Goal: Task Accomplishment & Management: Manage account settings

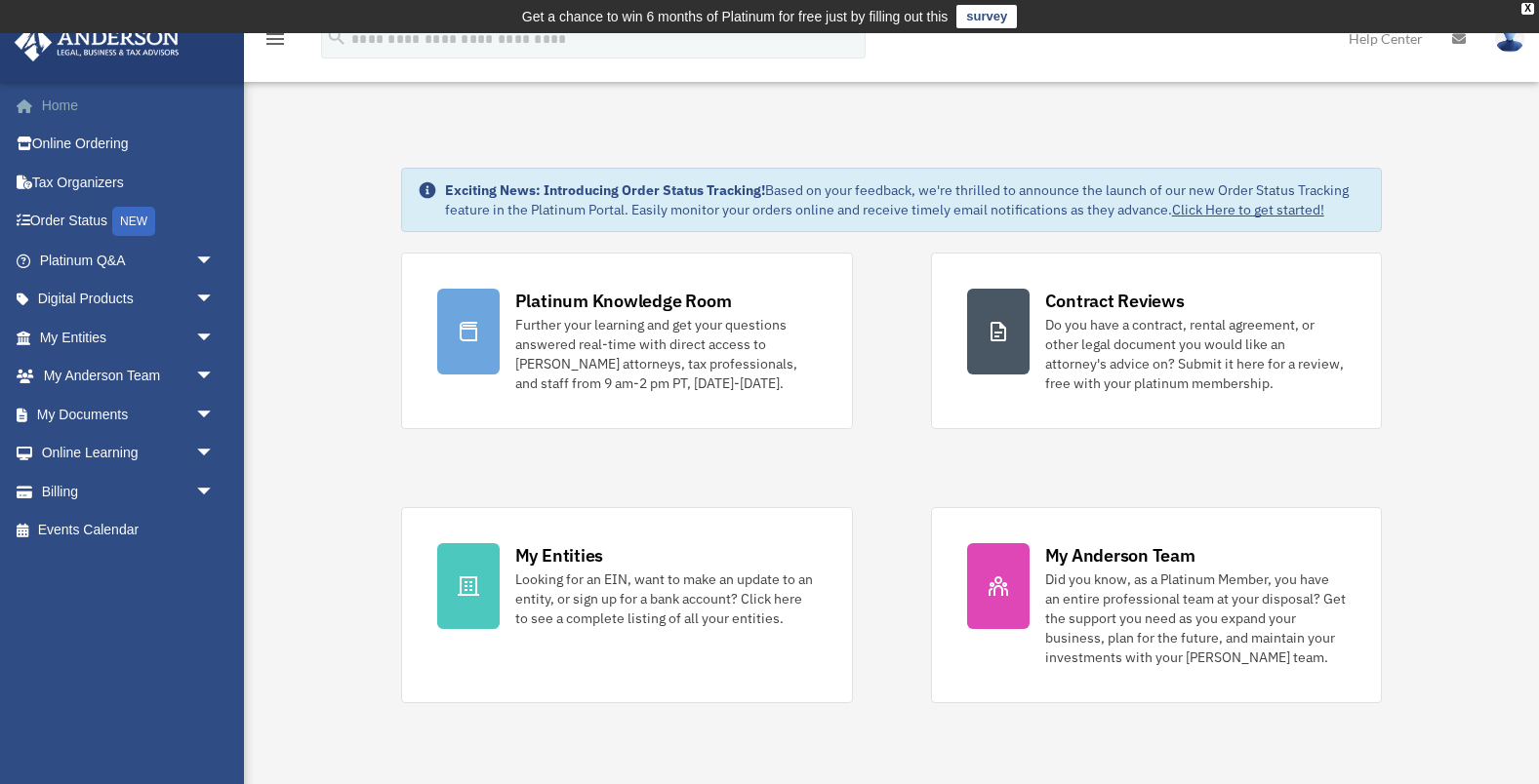
click at [63, 103] on link "Home" at bounding box center [128, 104] width 230 height 39
click at [1527, 14] on div "X" at bounding box center [1527, 9] width 13 height 12
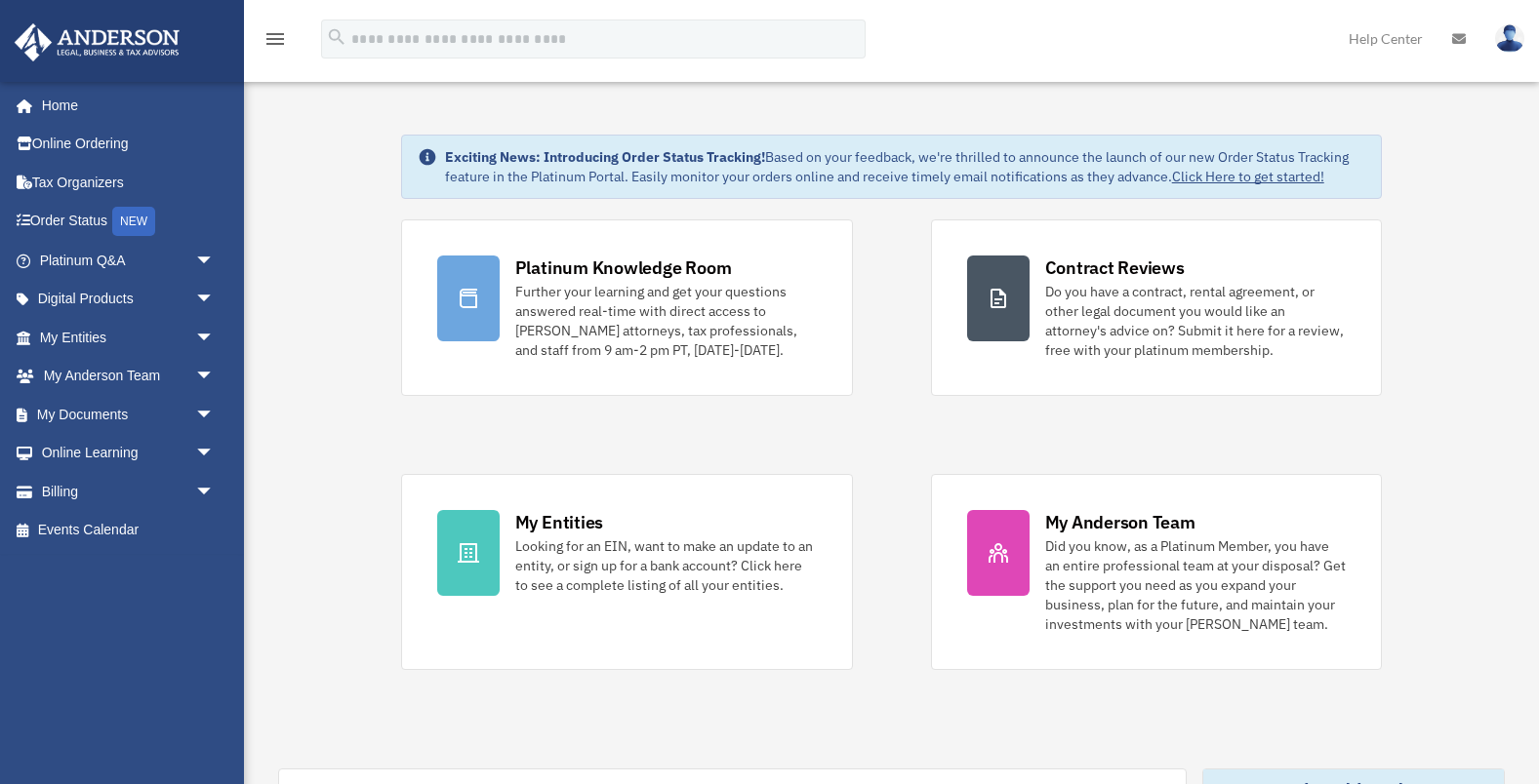
click at [1507, 38] on img at bounding box center [1509, 39] width 29 height 28
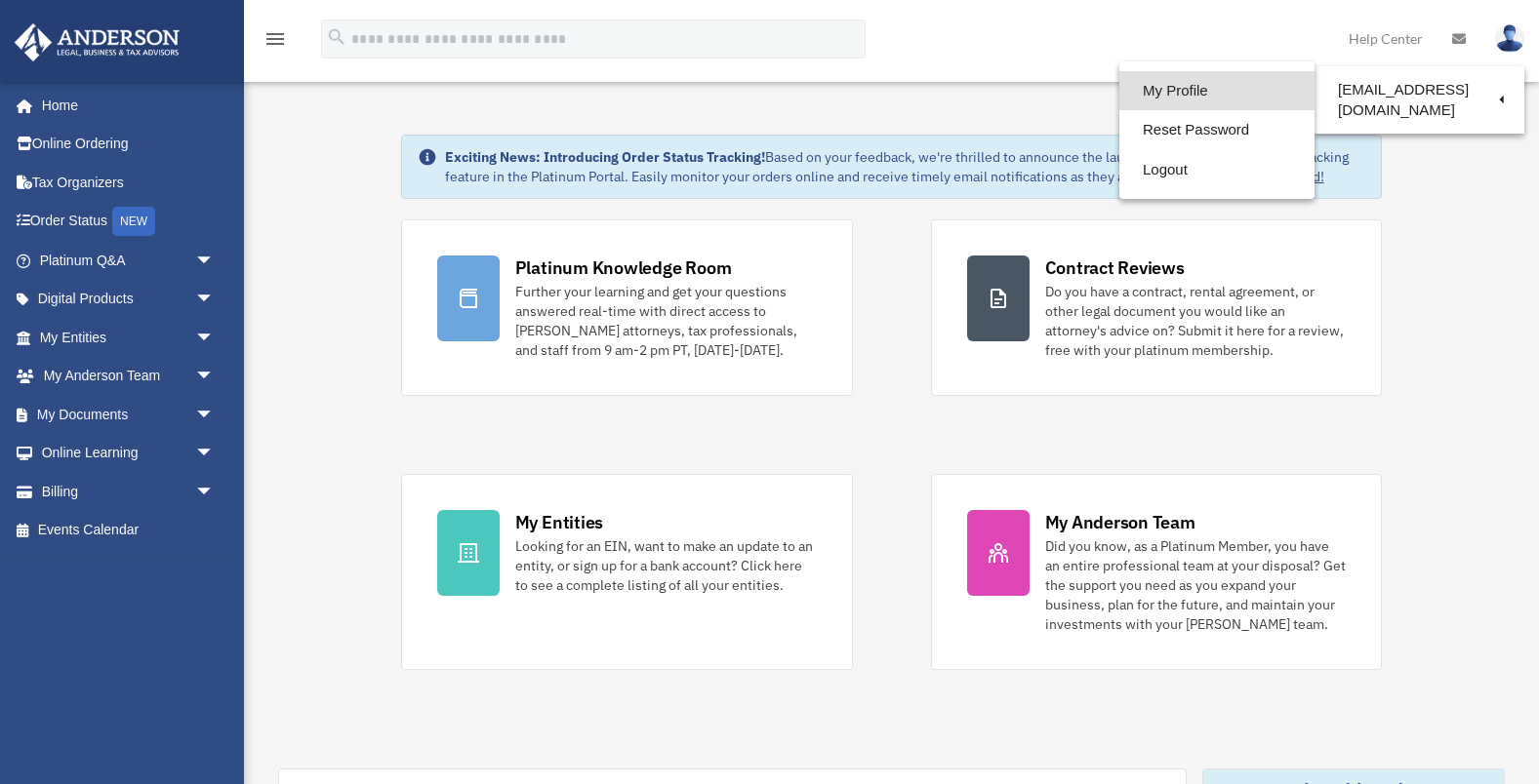
click at [1187, 91] on link "My Profile" at bounding box center [1216, 92] width 195 height 40
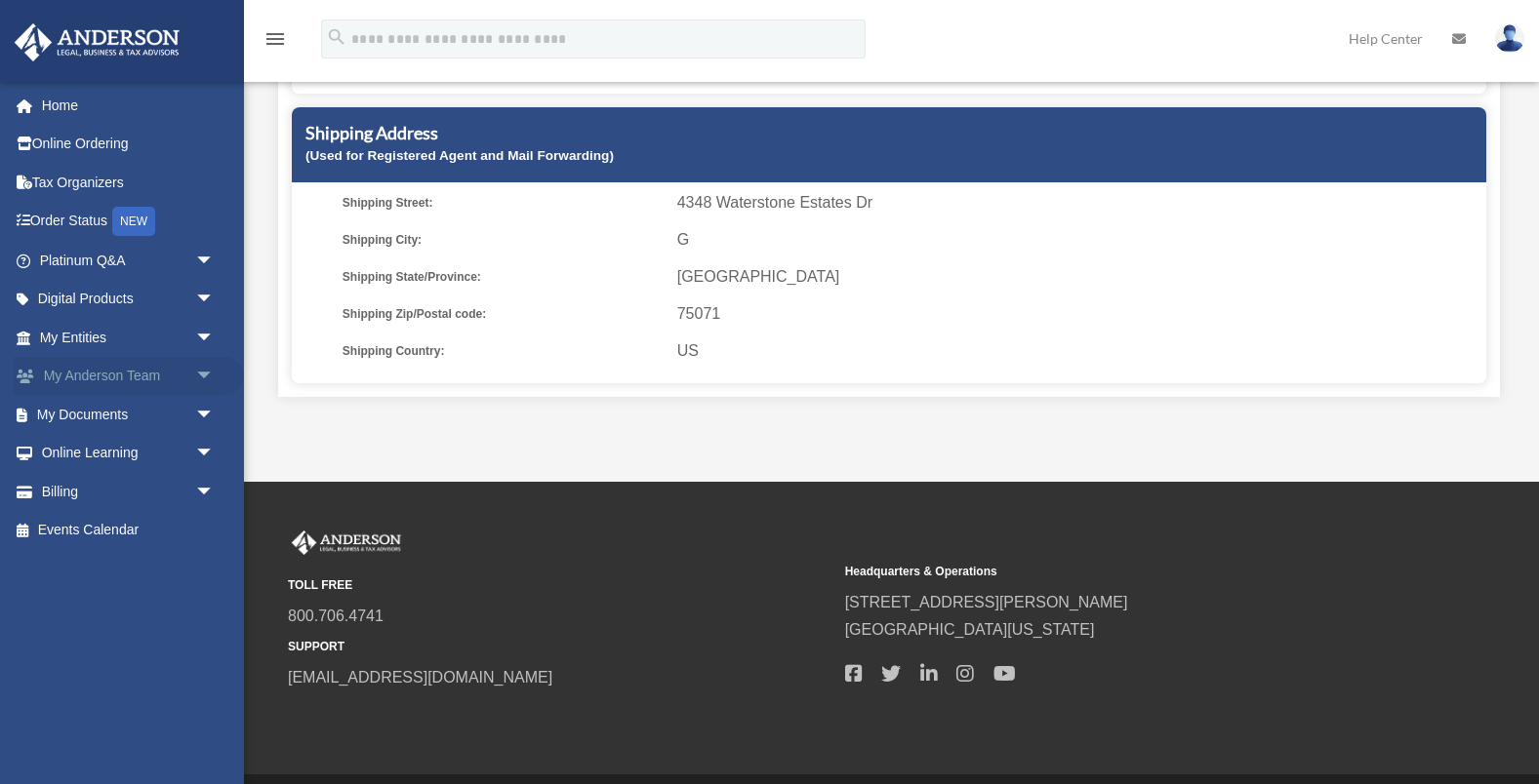
scroll to position [627, 0]
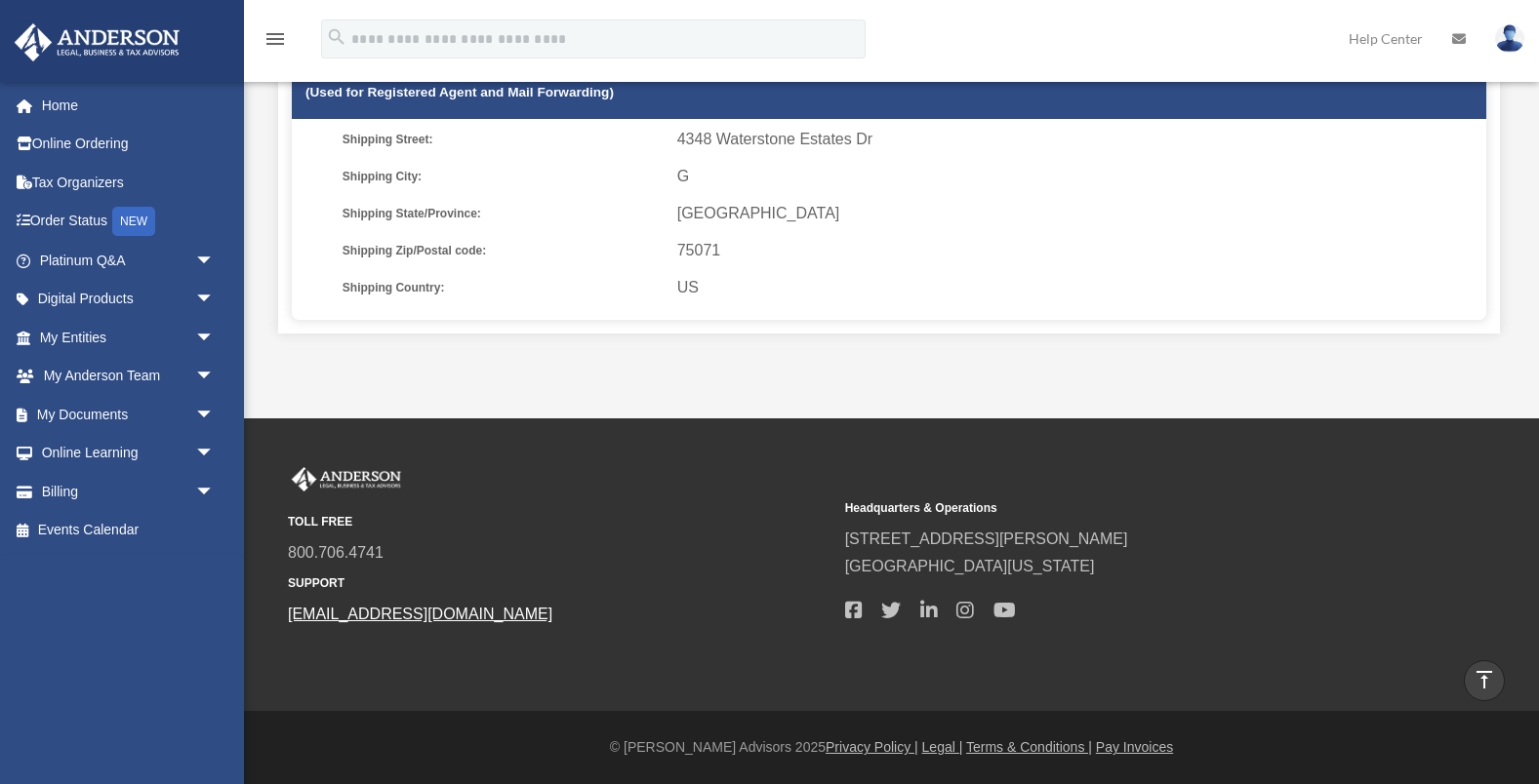
click at [377, 610] on link "[EMAIL_ADDRESS][DOMAIN_NAME]" at bounding box center [420, 614] width 265 height 17
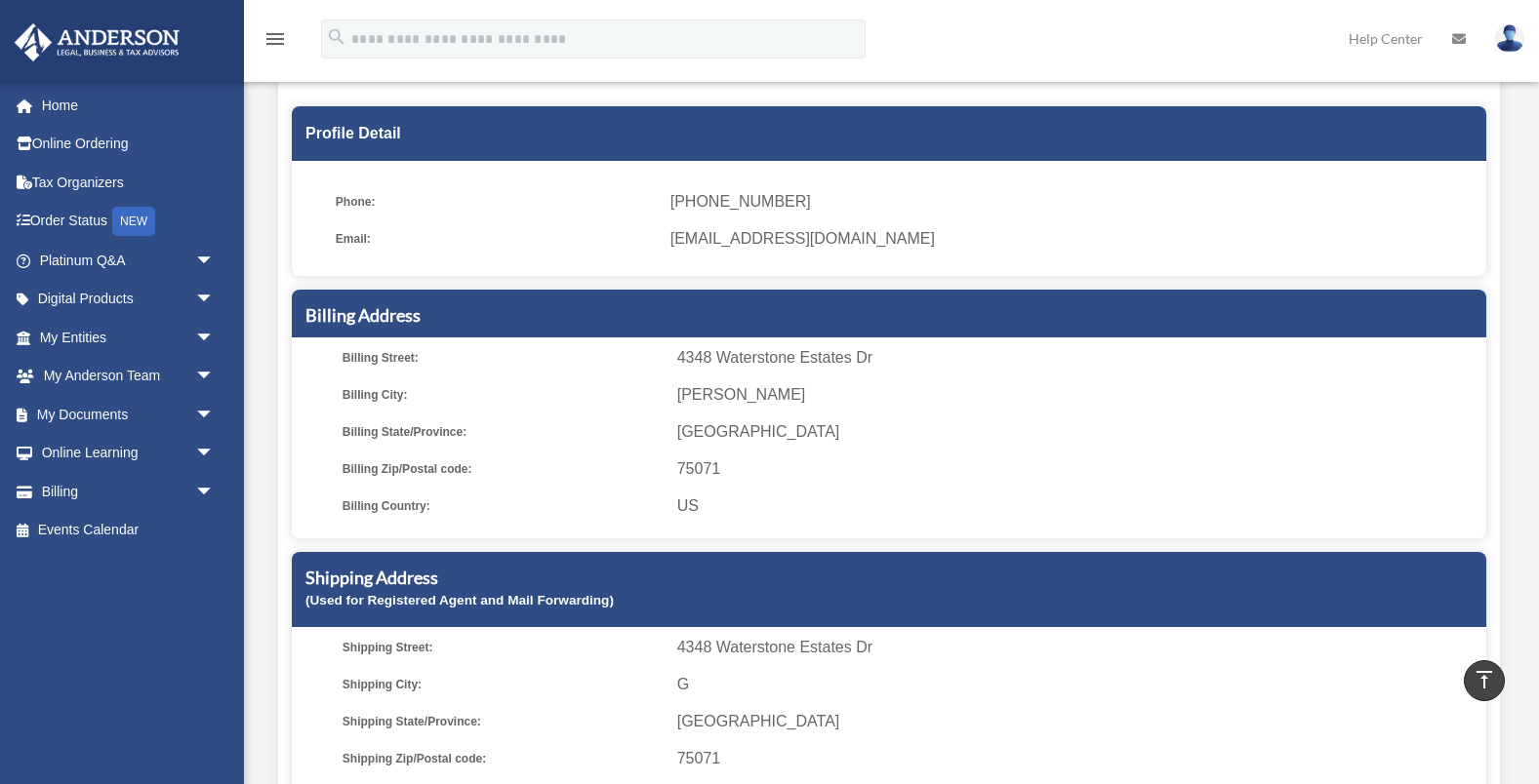
scroll to position [0, 0]
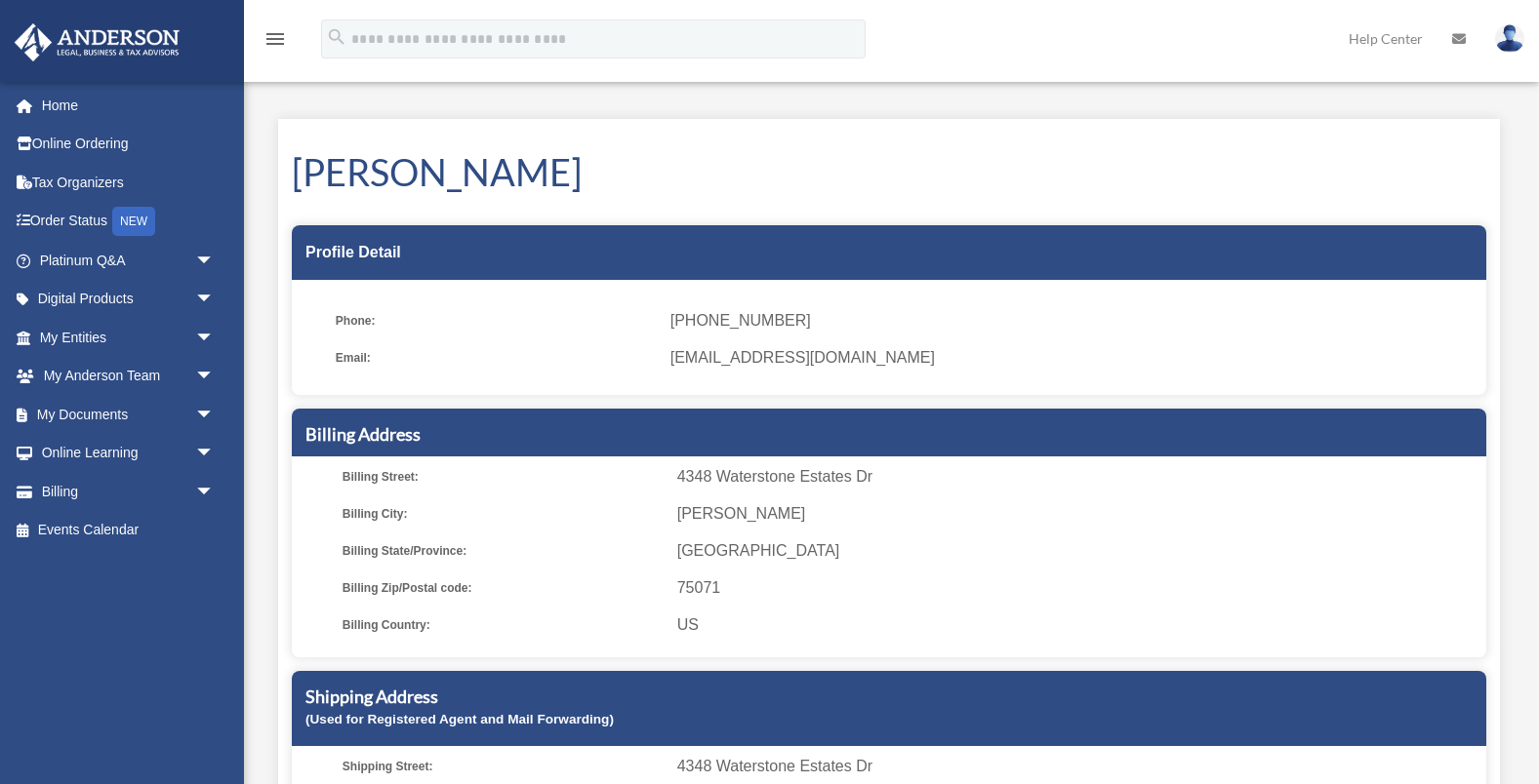
click at [65, 106] on link "Home" at bounding box center [128, 104] width 230 height 39
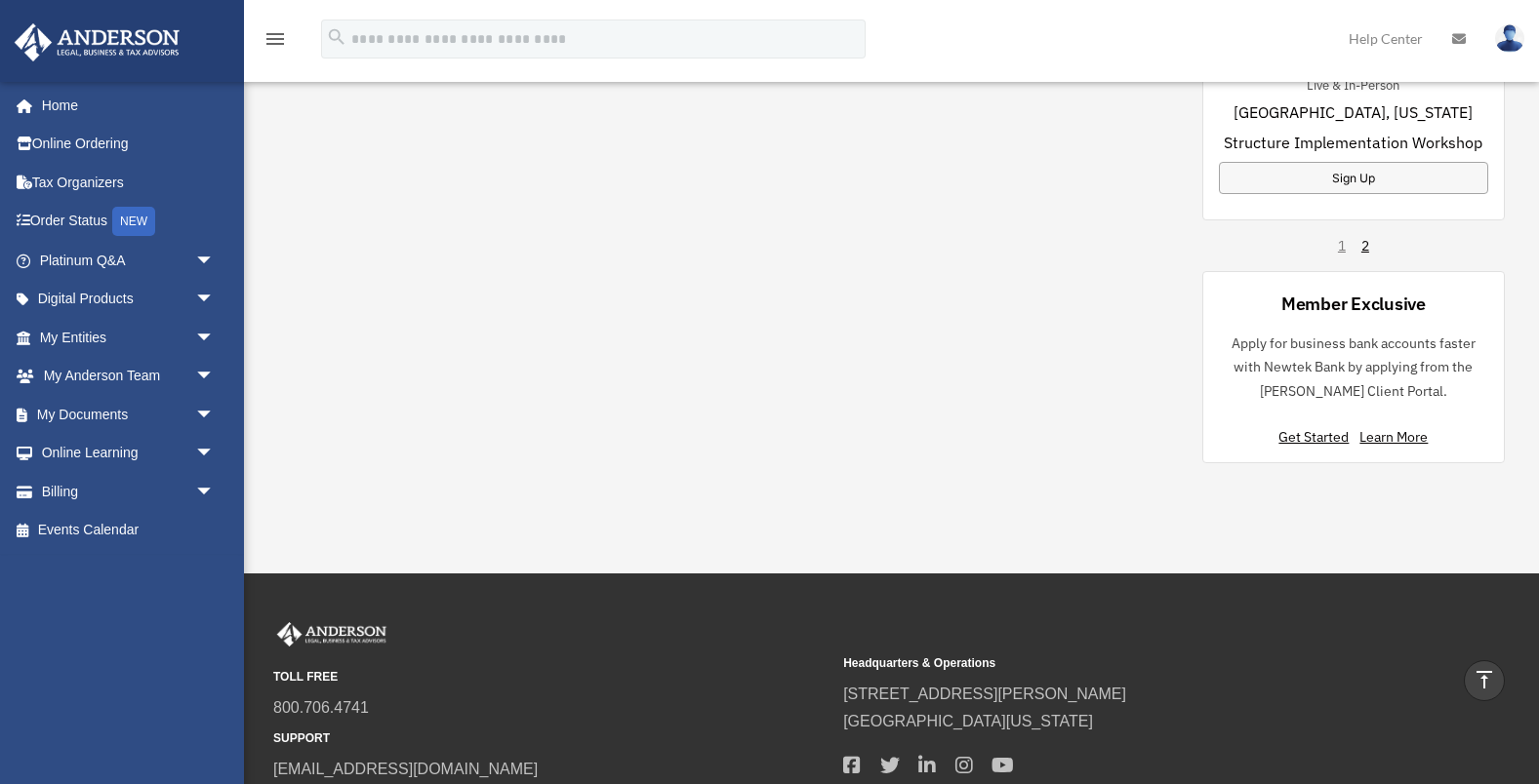
scroll to position [1561, 0]
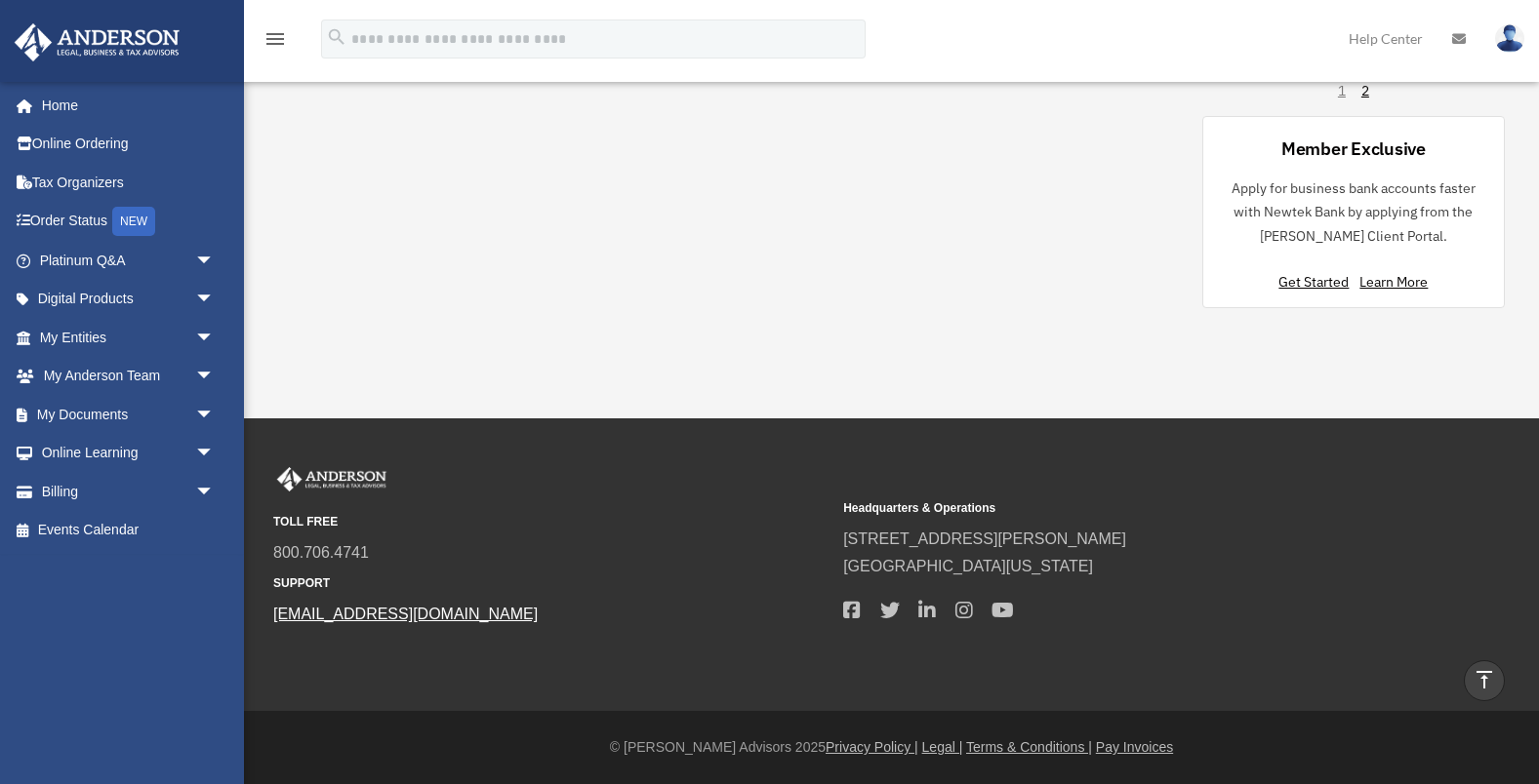
click at [390, 614] on link "[EMAIL_ADDRESS][DOMAIN_NAME]" at bounding box center [405, 614] width 265 height 17
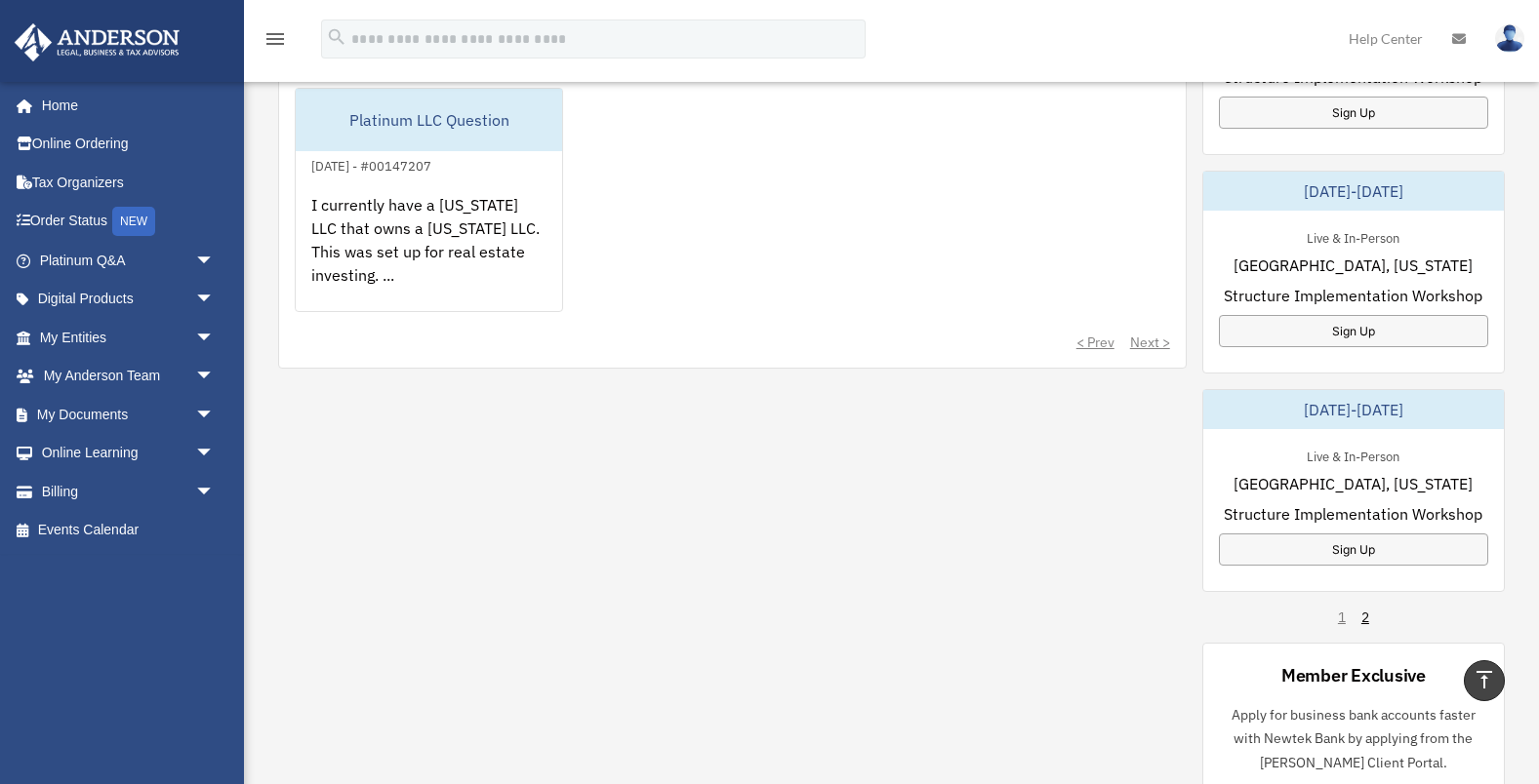
scroll to position [0, 0]
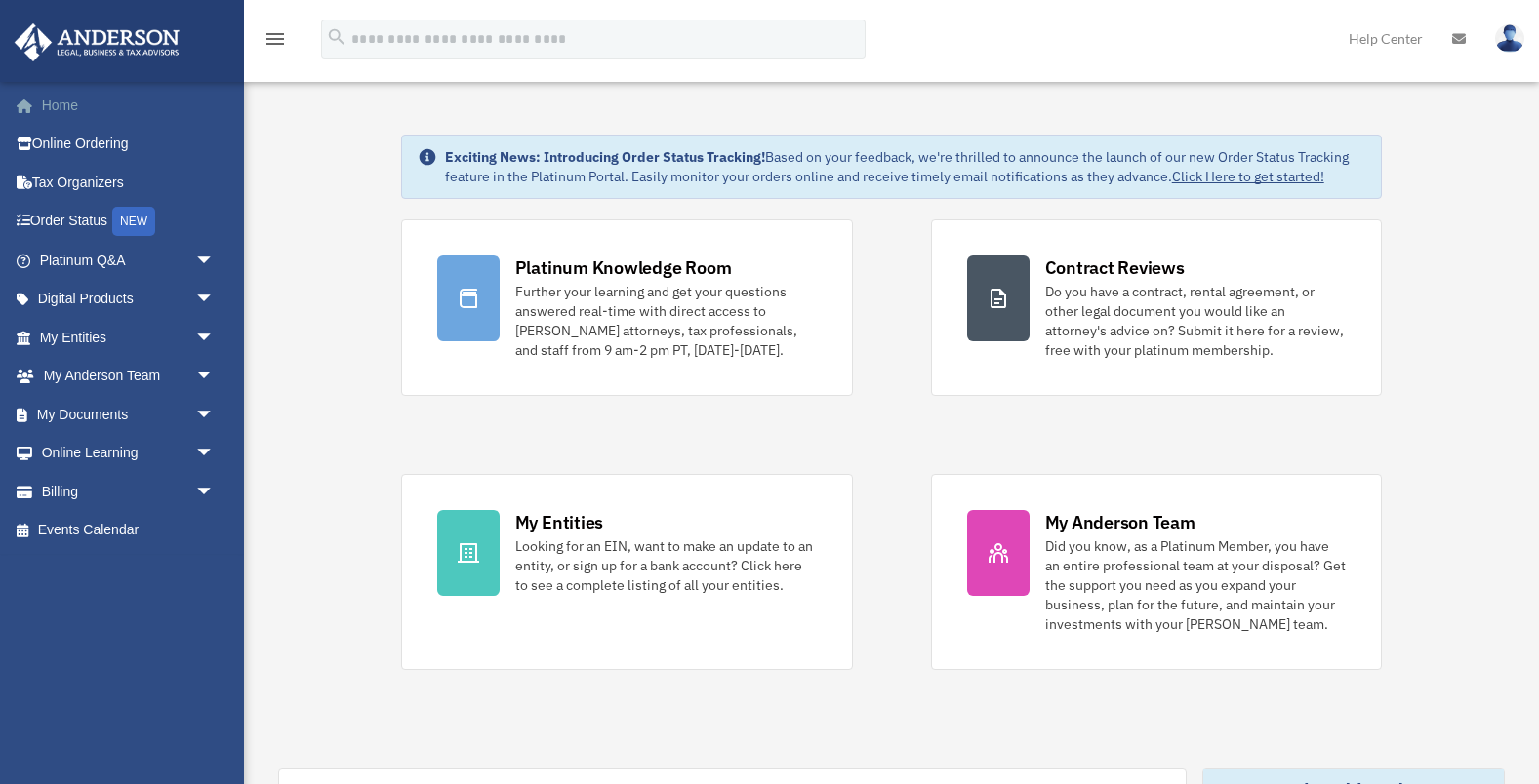
click at [72, 104] on link "Home" at bounding box center [128, 104] width 230 height 39
click at [1510, 43] on img at bounding box center [1509, 39] width 29 height 28
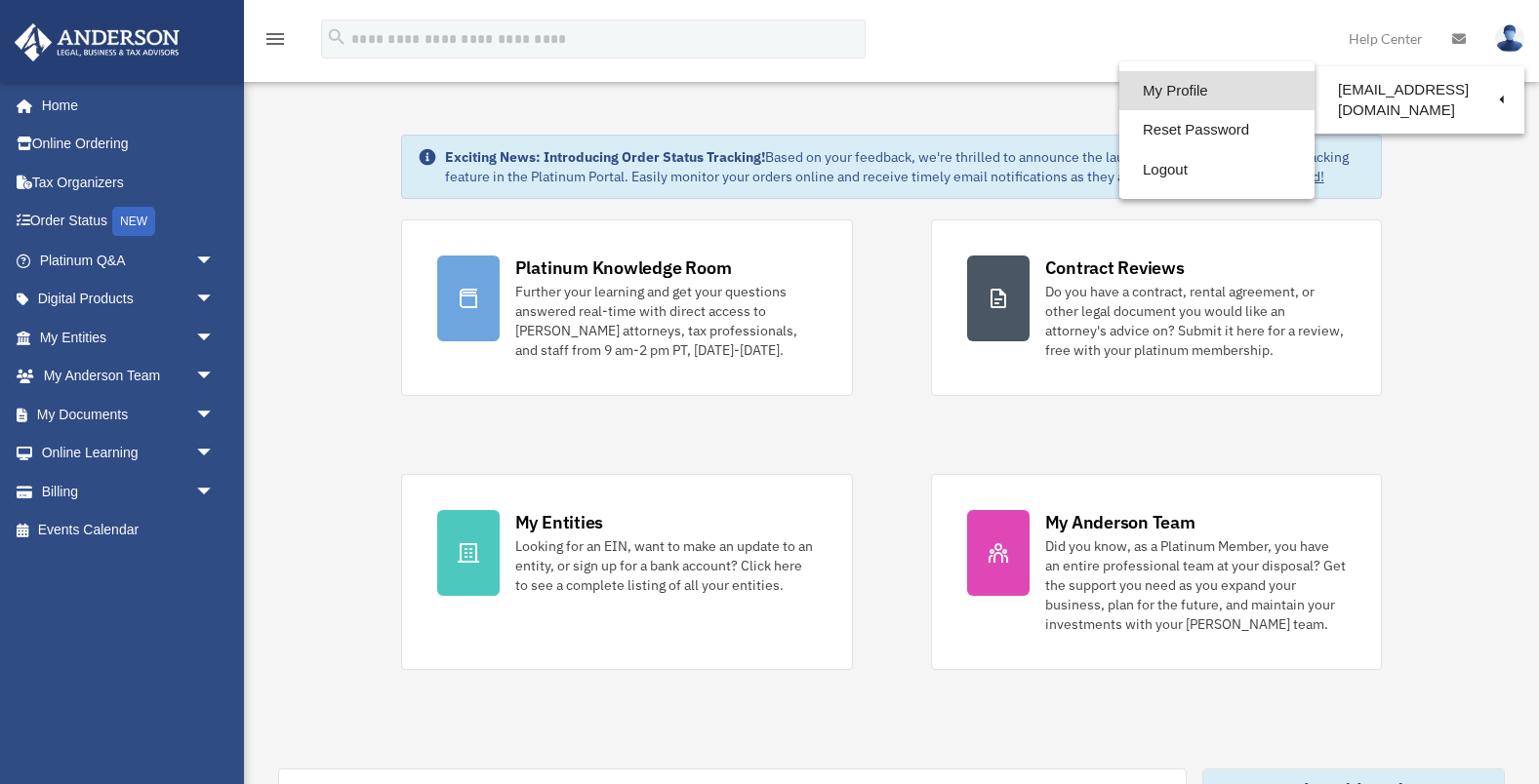
click at [1198, 93] on link "My Profile" at bounding box center [1216, 92] width 195 height 40
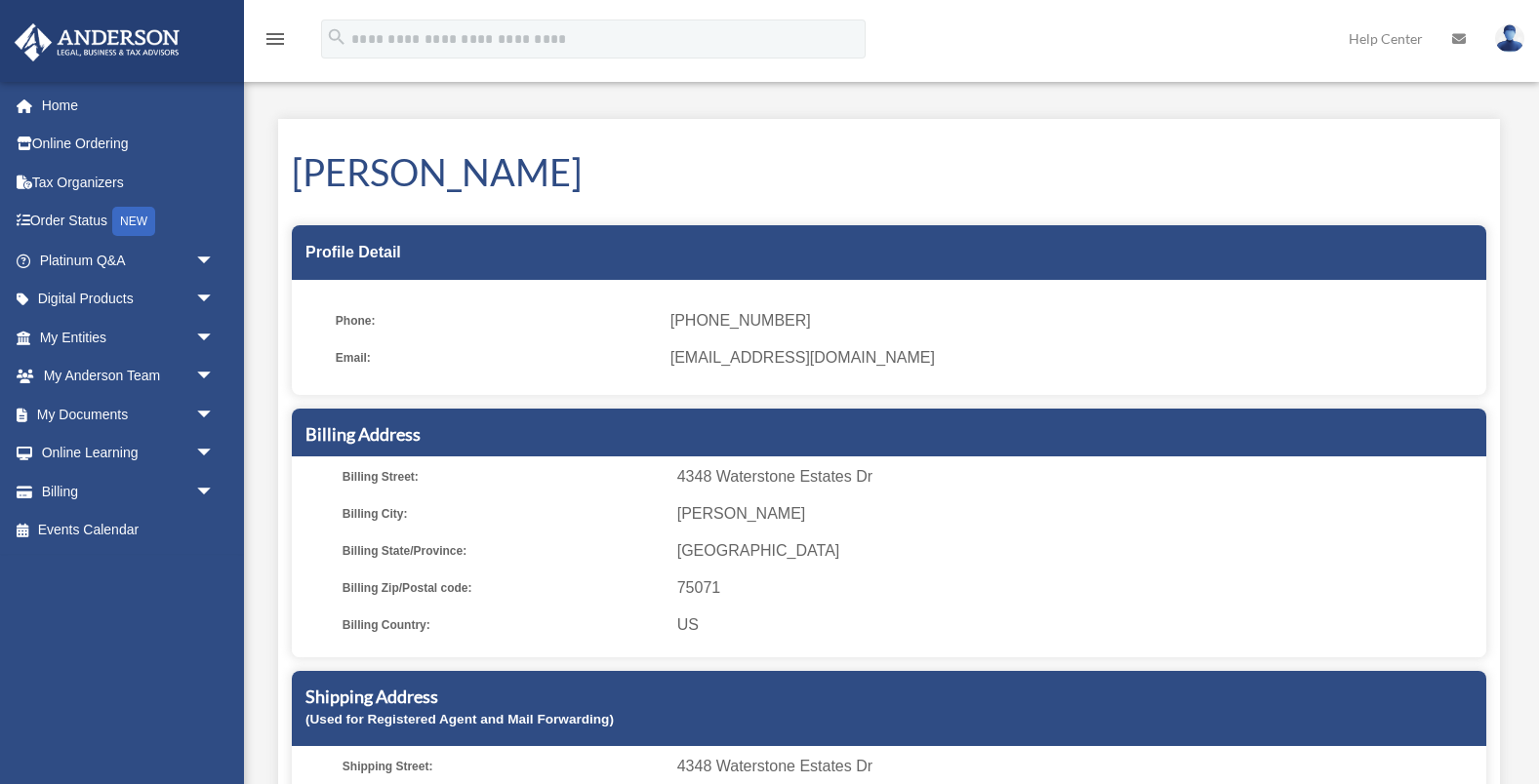
click at [1503, 40] on img at bounding box center [1509, 39] width 29 height 28
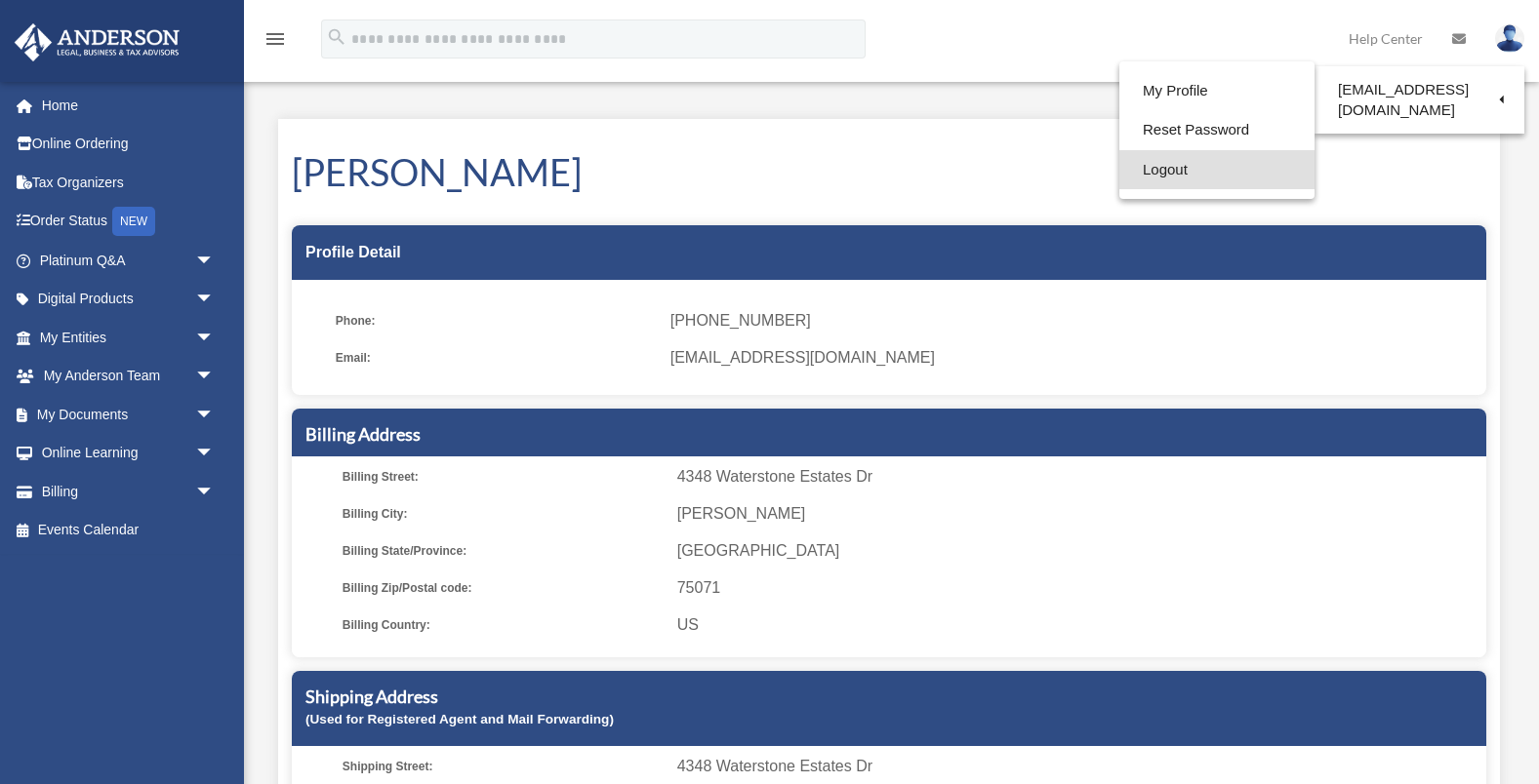
click at [1166, 171] on link "Logout" at bounding box center [1216, 170] width 195 height 40
